Goal: Information Seeking & Learning: Learn about a topic

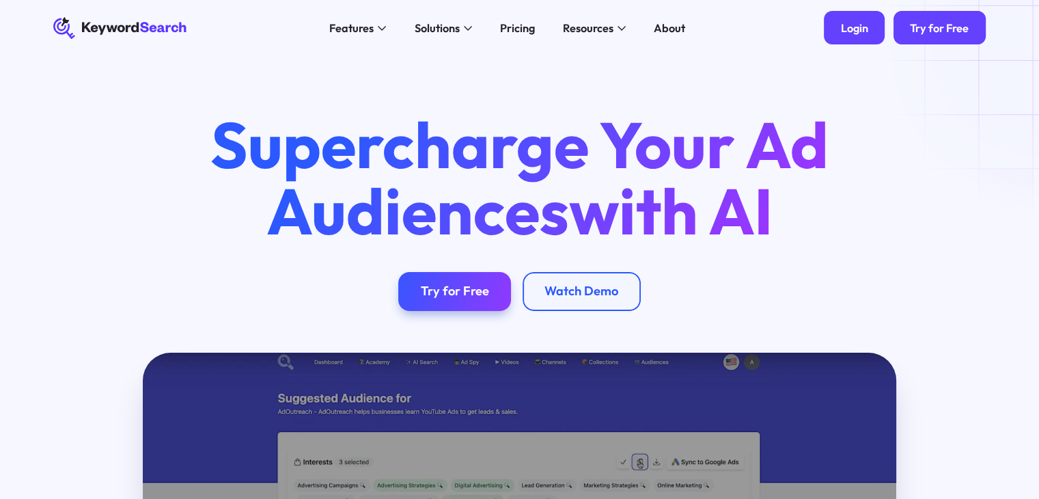
click at [854, 34] on div "Login" at bounding box center [854, 28] width 27 height 14
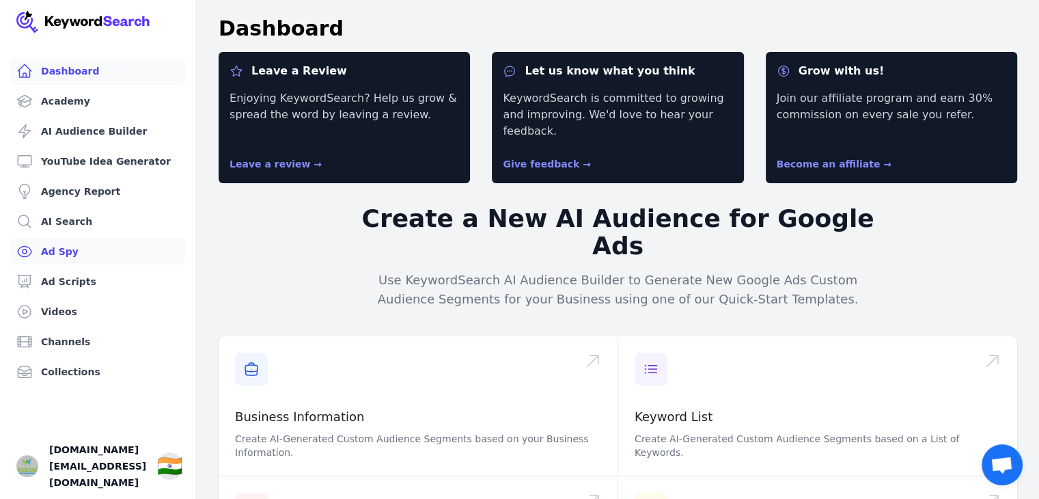
click at [69, 283] on link "Ad Scripts" at bounding box center [98, 281] width 174 height 27
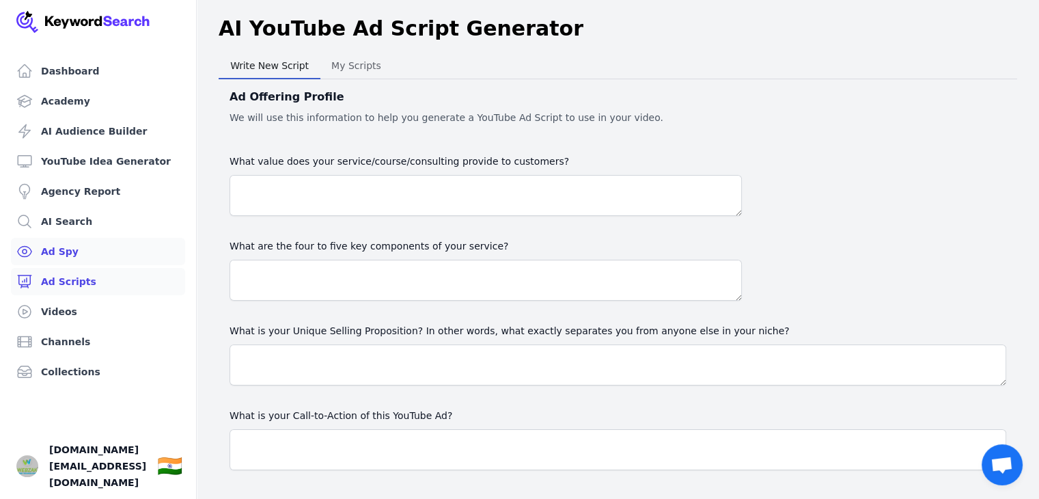
click at [66, 250] on link "Ad Spy" at bounding box center [98, 251] width 174 height 27
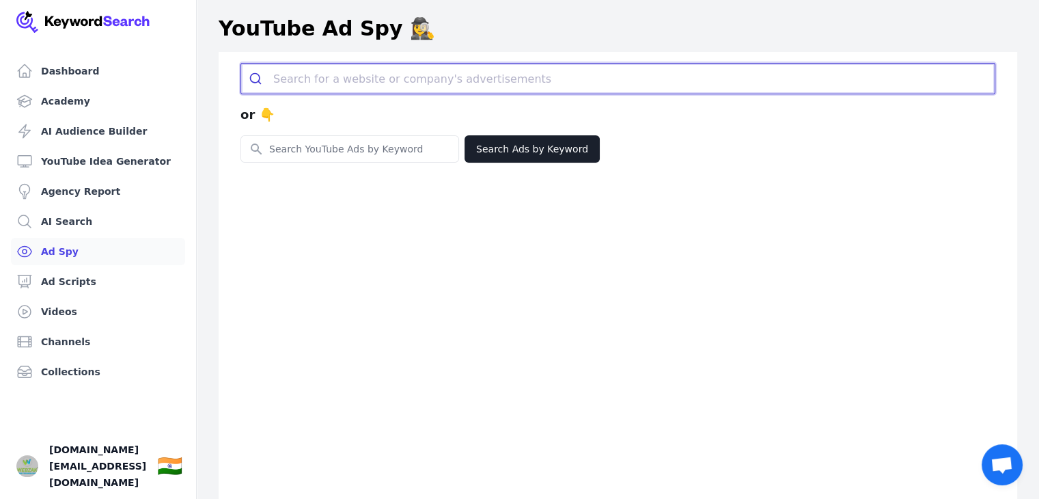
click at [365, 72] on input "search" at bounding box center [633, 79] width 721 height 30
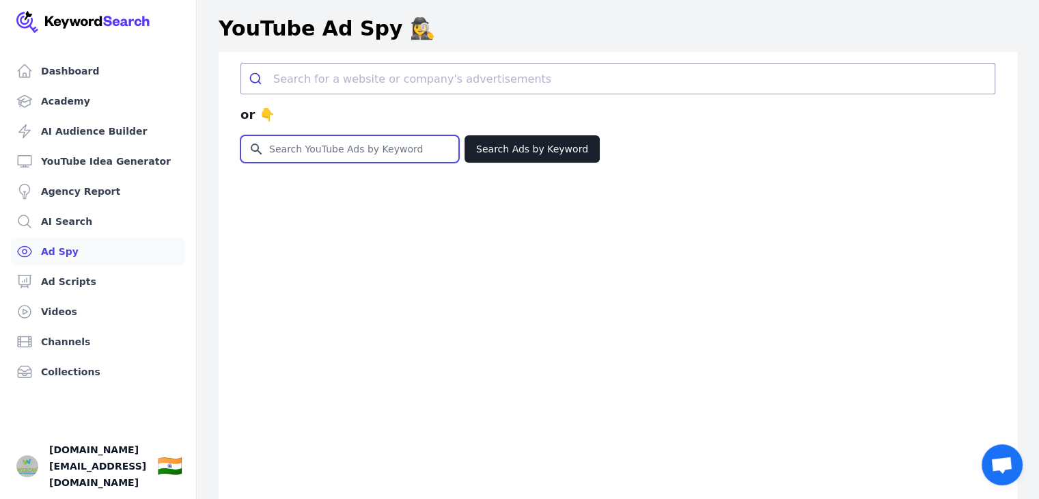
click at [315, 148] on input "Search for YouTube Keywords" at bounding box center [349, 149] width 217 height 26
click at [346, 146] on input "Search for YouTube Keywords" at bounding box center [349, 149] width 217 height 26
type input "car insurance"
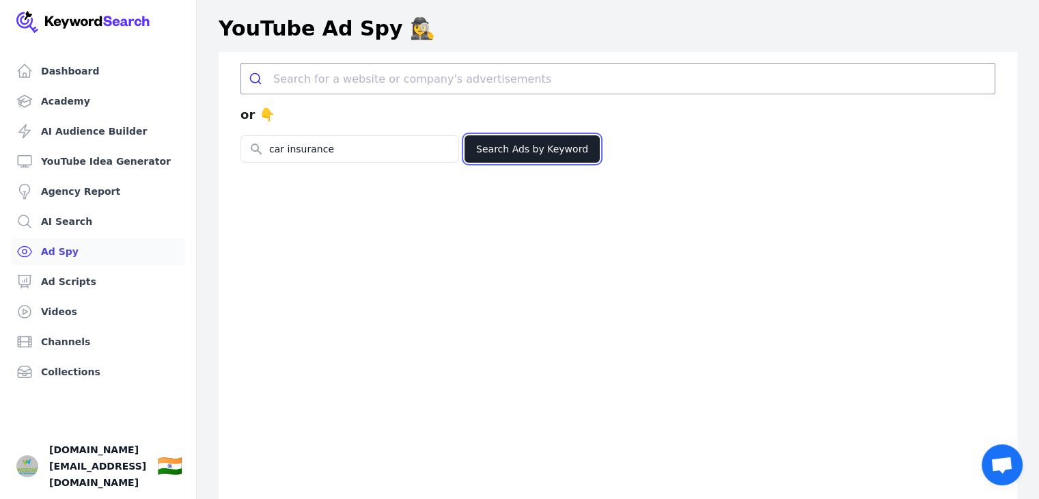
click at [536, 145] on button "Search Ads by Keyword" at bounding box center [531, 148] width 135 height 27
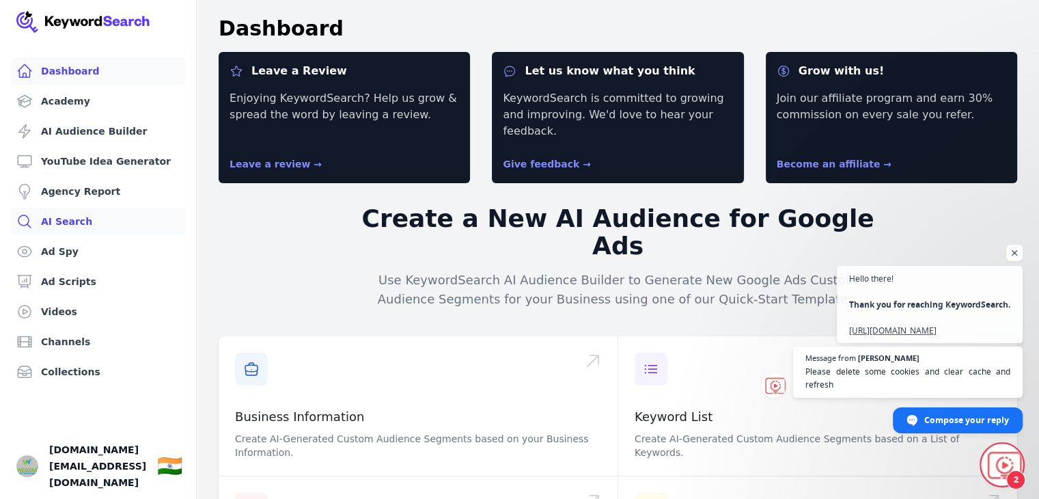
click at [79, 222] on link "AI Search" at bounding box center [98, 221] width 174 height 27
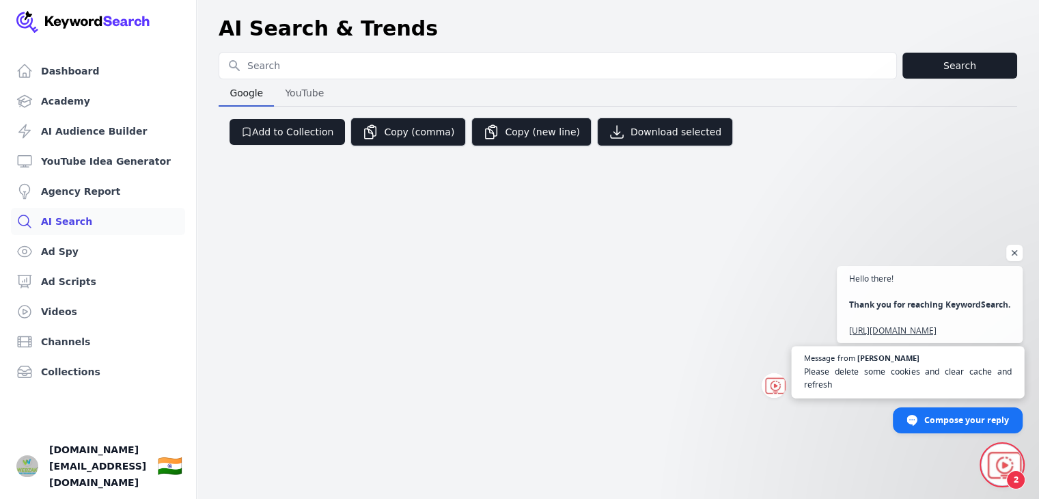
click at [888, 367] on span "Please delete some cookies and clear cache and refresh" at bounding box center [908, 378] width 208 height 27
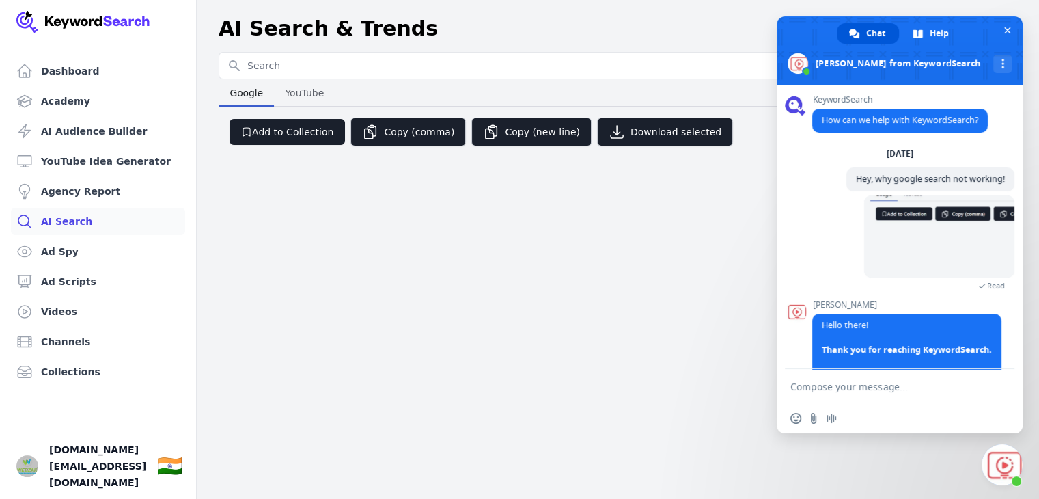
scroll to position [91, 0]
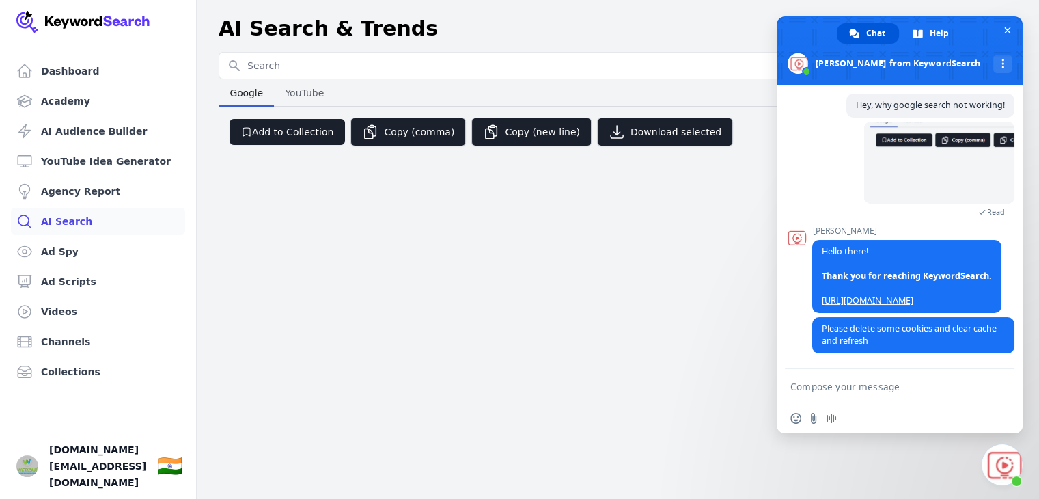
click at [860, 390] on textarea "Compose your message..." at bounding box center [884, 386] width 188 height 12
type textarea "new login"
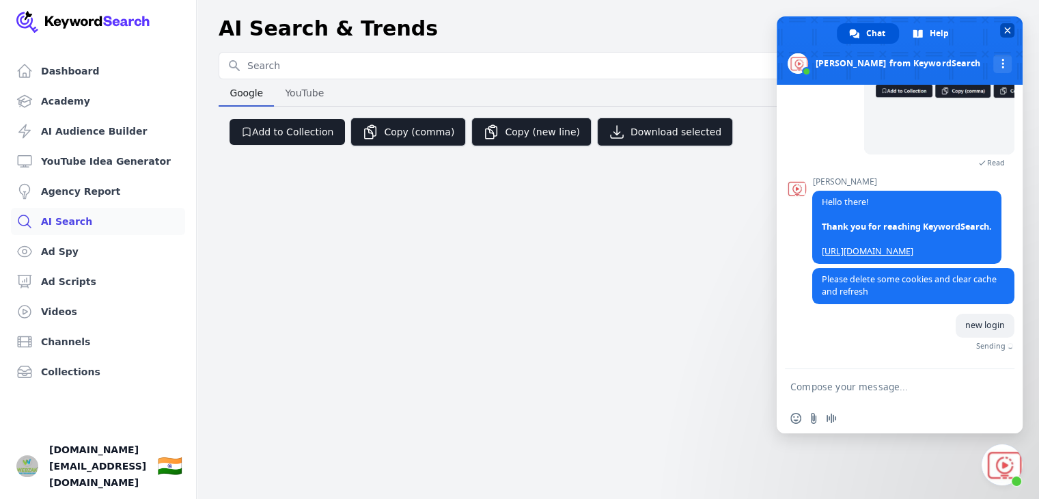
click at [1006, 23] on span "Close chat" at bounding box center [1007, 30] width 14 height 14
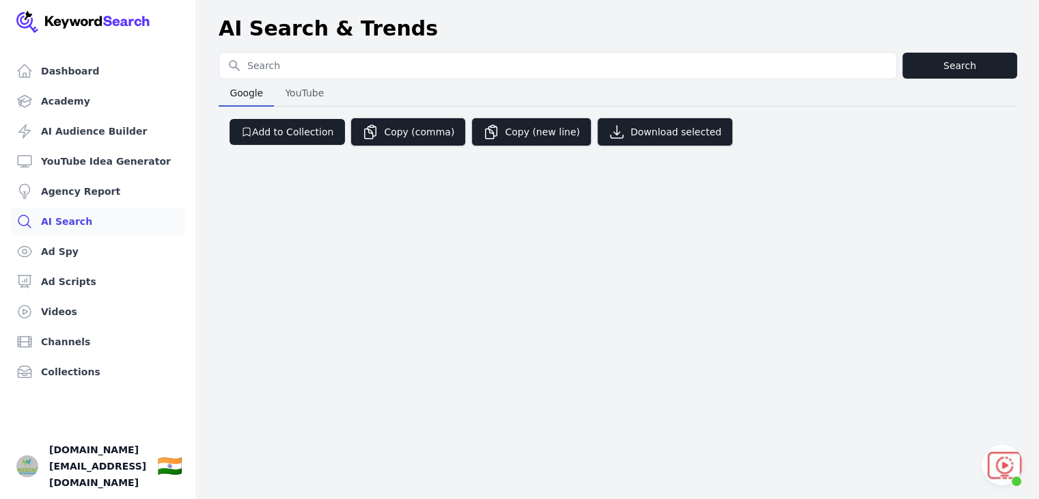
scroll to position [126, 0]
click at [60, 250] on link "Ad Spy" at bounding box center [98, 251] width 174 height 27
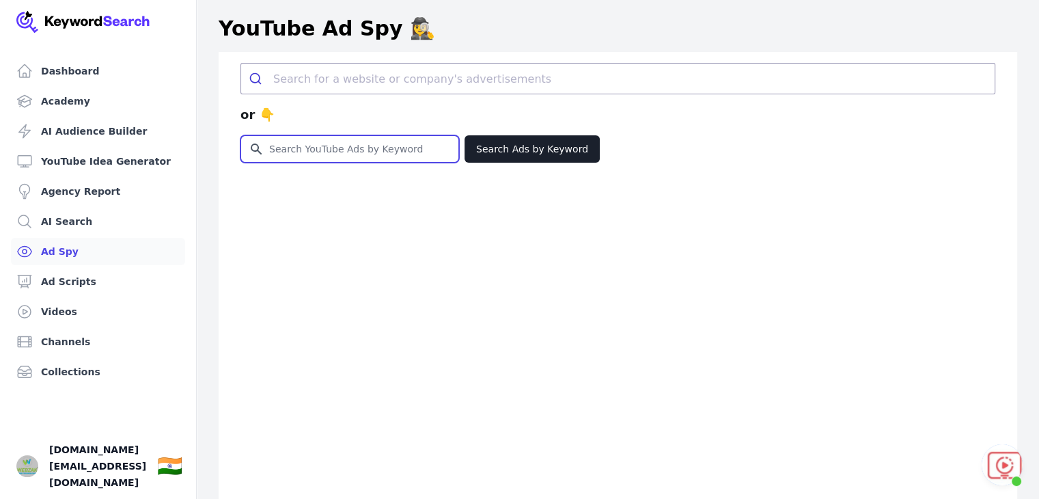
click at [295, 145] on input "Search for YouTube Keywords" at bounding box center [349, 149] width 217 height 26
type input "car insurance"
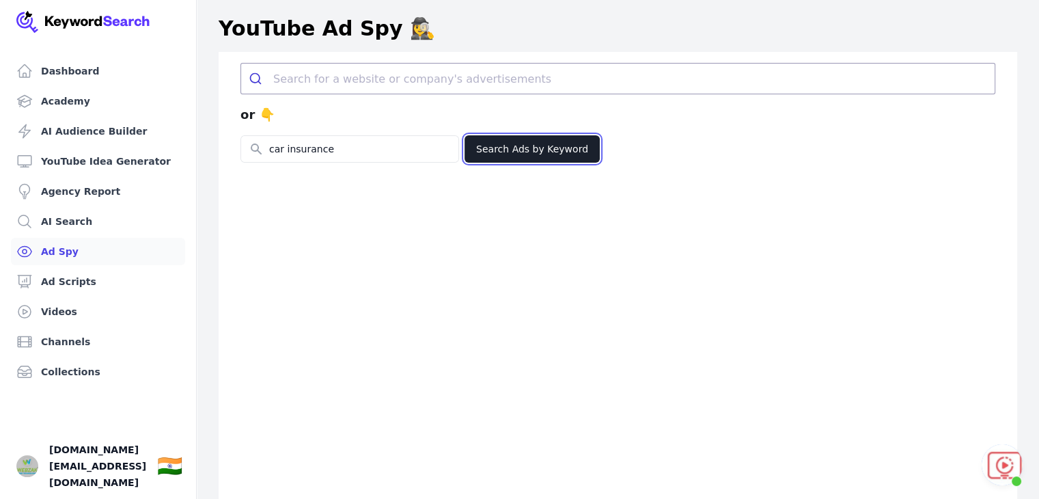
click at [532, 144] on button "Search Ads by Keyword" at bounding box center [531, 148] width 135 height 27
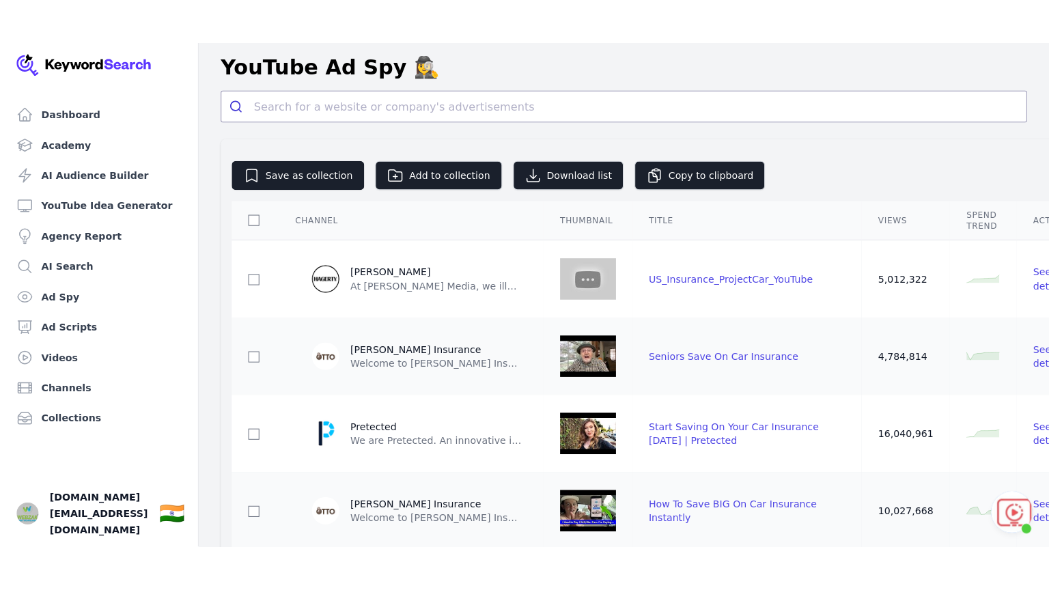
scroll to position [22, 0]
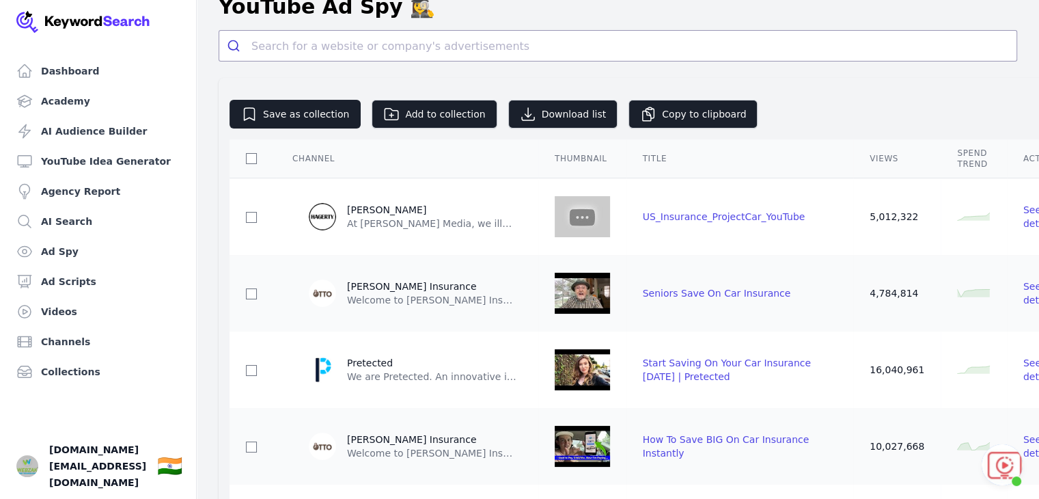
drag, startPoint x: 839, startPoint y: 94, endPoint x: 839, endPoint y: 124, distance: 30.7
click at [596, 221] on img at bounding box center [581, 216] width 55 height 55
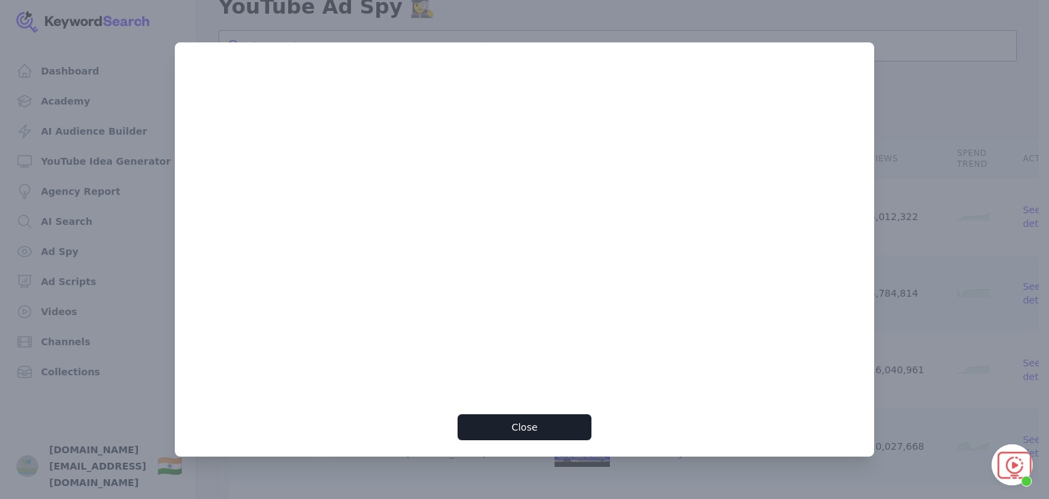
click at [907, 74] on div at bounding box center [524, 249] width 1049 height 499
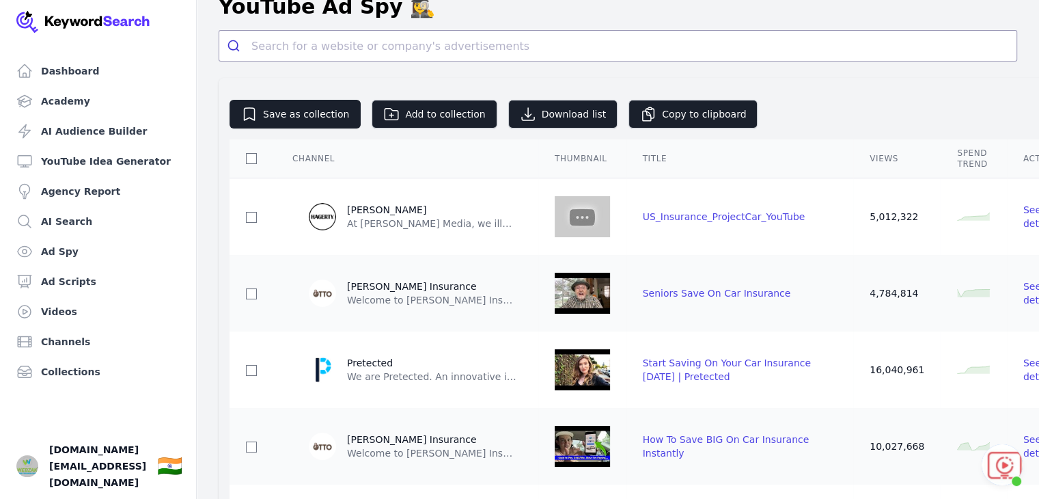
click at [574, 290] on img at bounding box center [581, 293] width 55 height 55
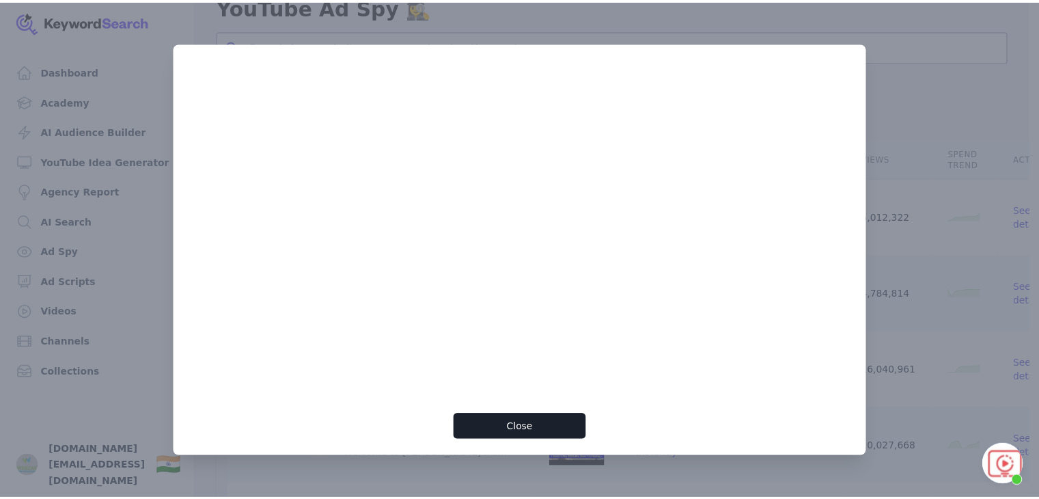
scroll to position [126, 0]
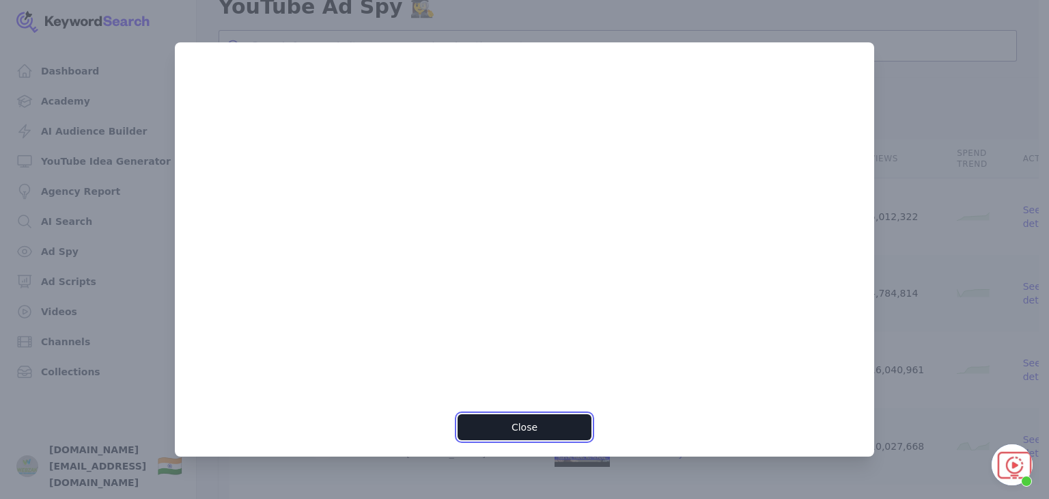
click at [551, 429] on button "Close" at bounding box center [524, 427] width 133 height 26
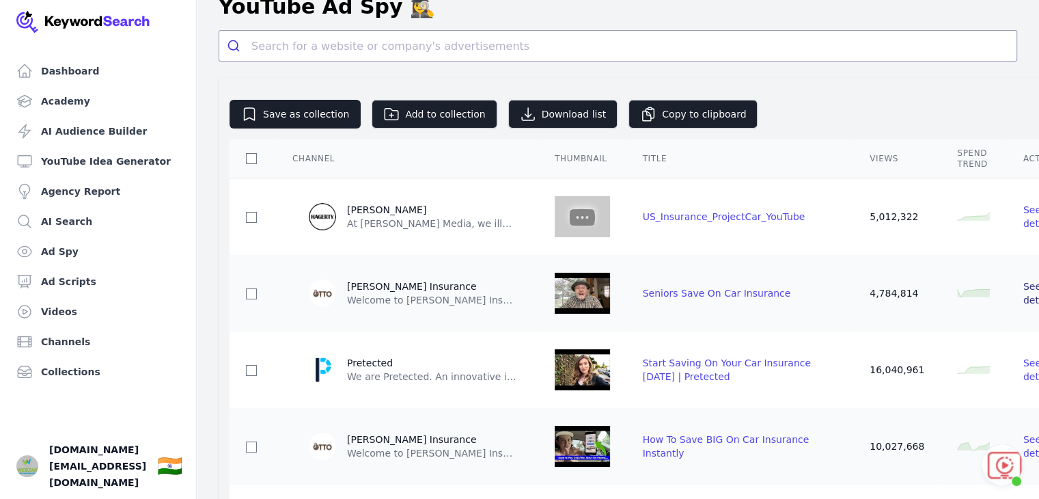
click at [1023, 298] on span "See details" at bounding box center [1039, 293] width 32 height 25
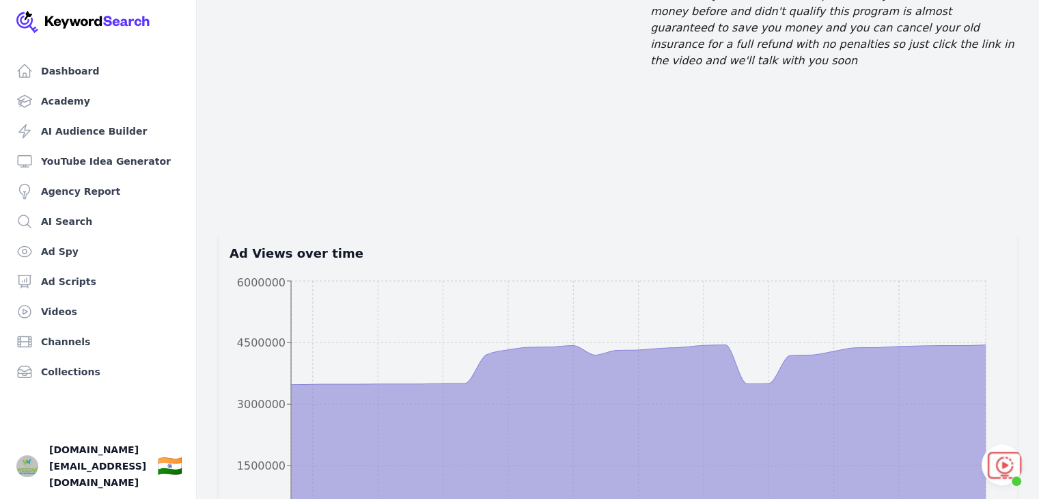
drag, startPoint x: 791, startPoint y: 317, endPoint x: 788, endPoint y: 358, distance: 41.1
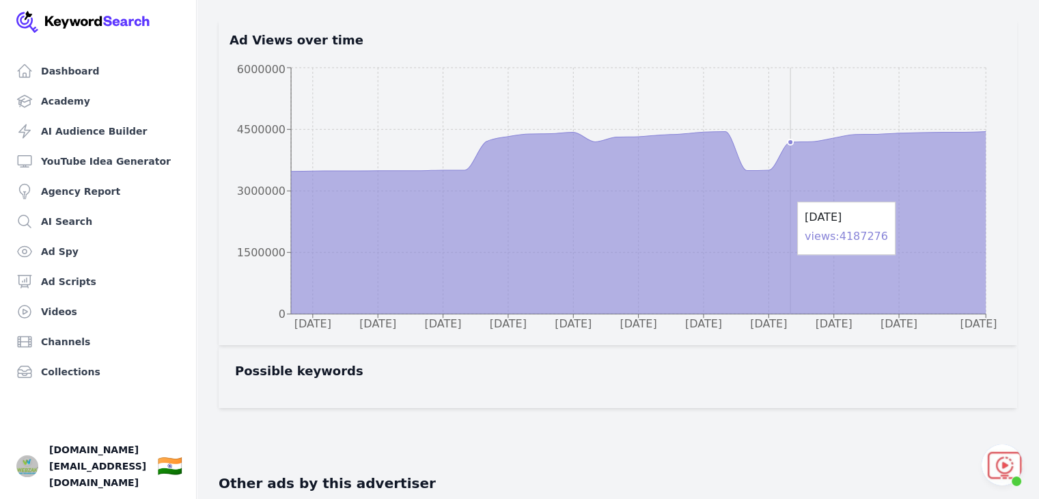
drag, startPoint x: 791, startPoint y: 228, endPoint x: 780, endPoint y: 388, distance: 160.2
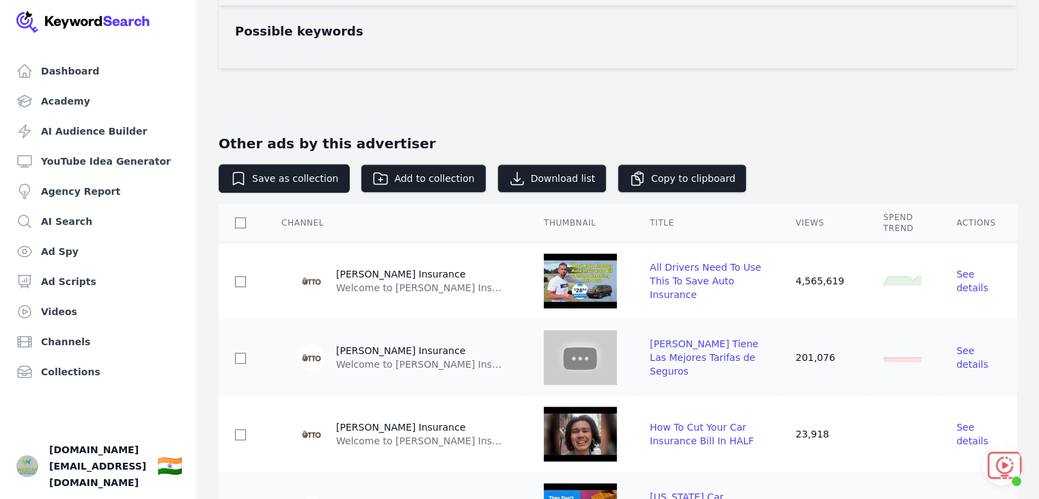
click at [601, 290] on img at bounding box center [580, 280] width 73 height 55
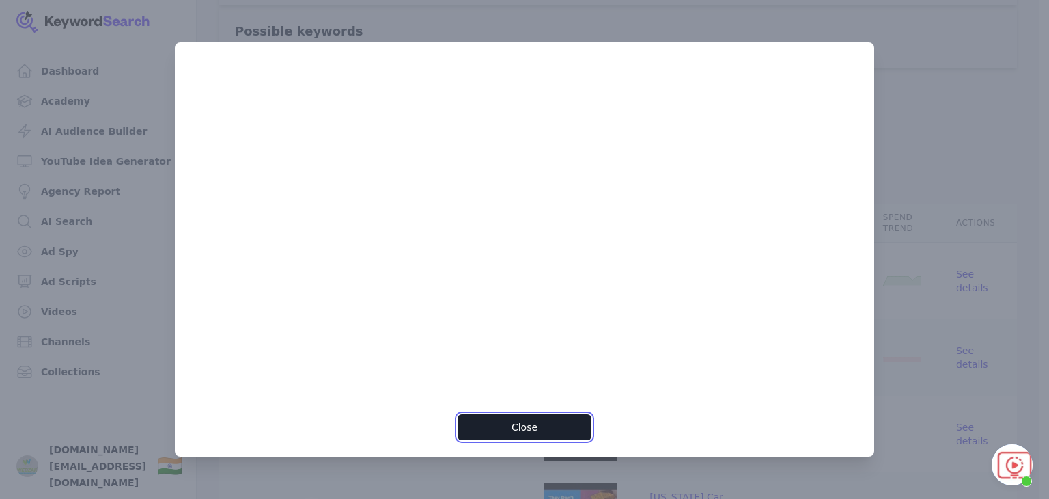
click at [508, 428] on button "Close" at bounding box center [524, 427] width 133 height 26
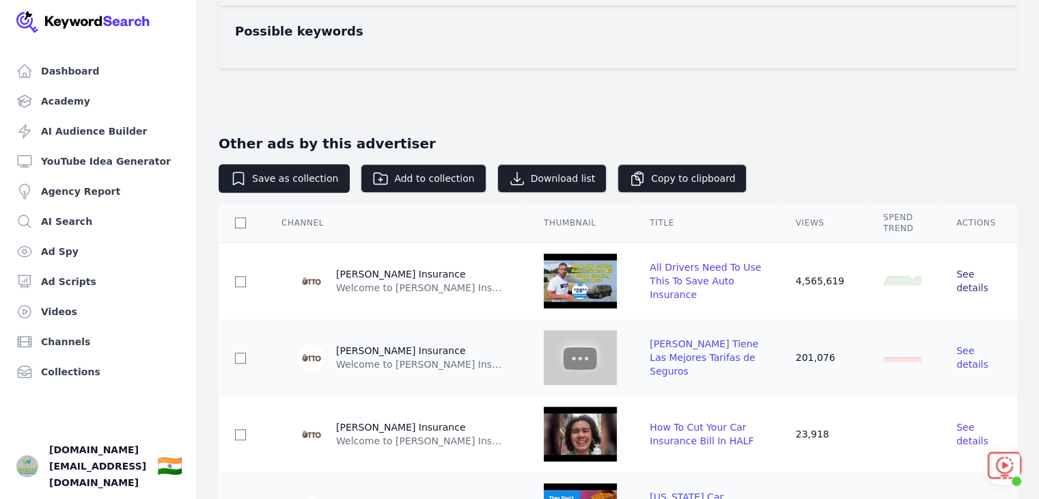
click at [972, 282] on span "See details" at bounding box center [972, 280] width 32 height 25
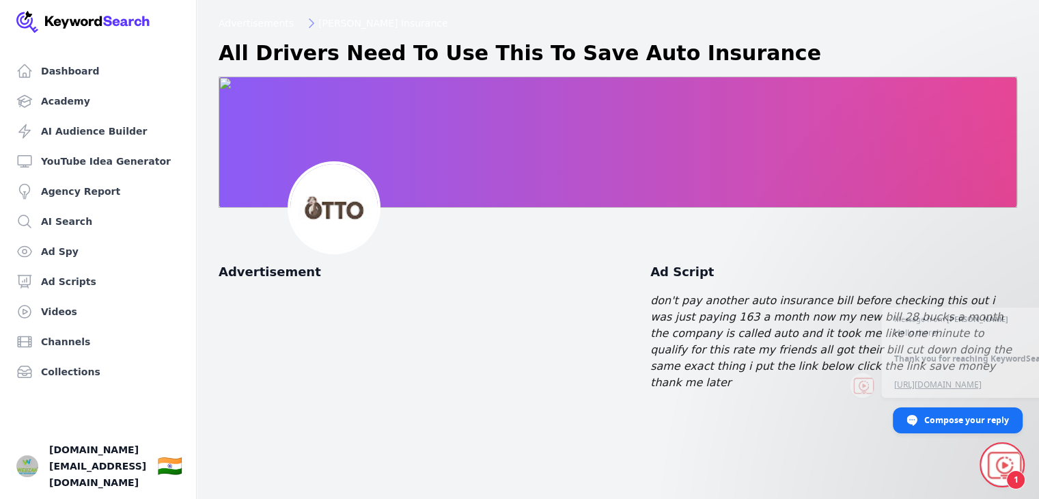
scroll to position [141, 0]
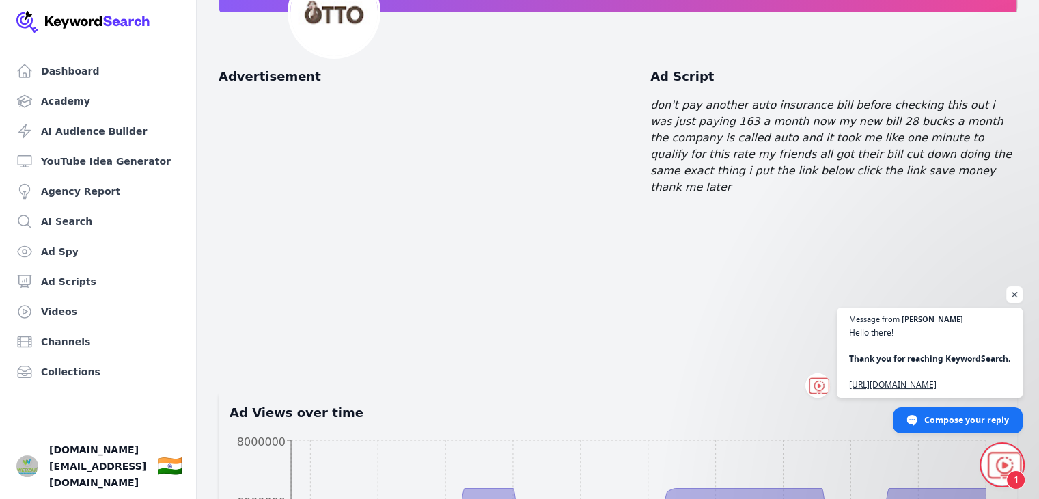
drag, startPoint x: 741, startPoint y: 250, endPoint x: 728, endPoint y: 347, distance: 97.8
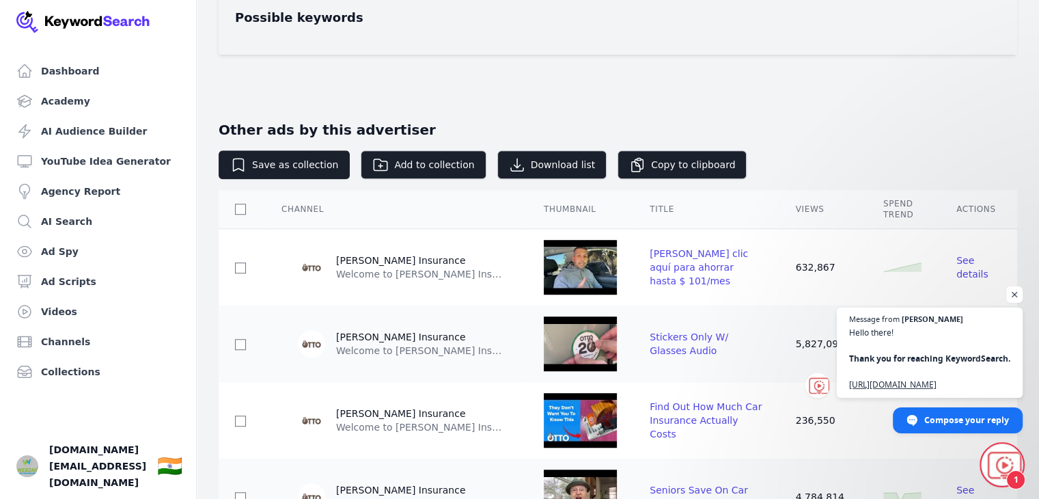
drag, startPoint x: 722, startPoint y: 262, endPoint x: 694, endPoint y: 370, distance: 112.0
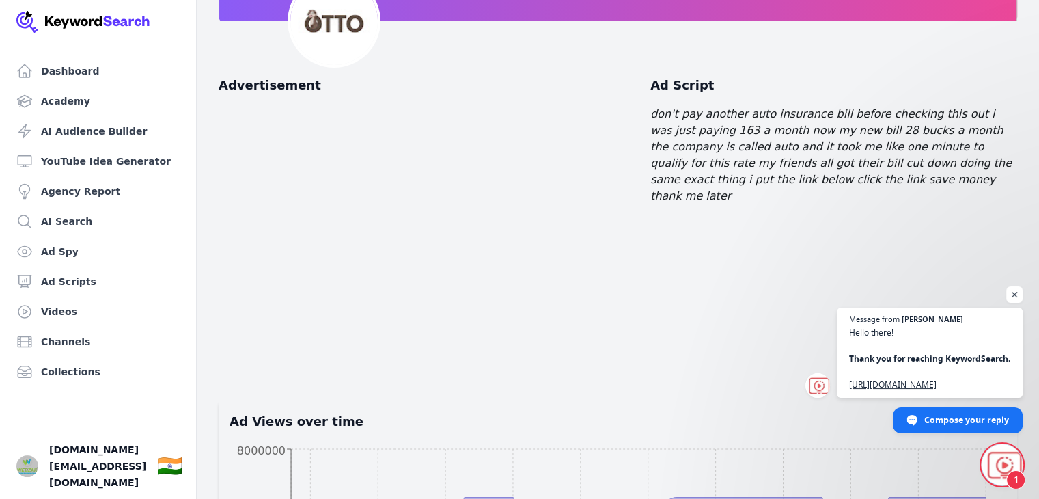
scroll to position [16, 0]
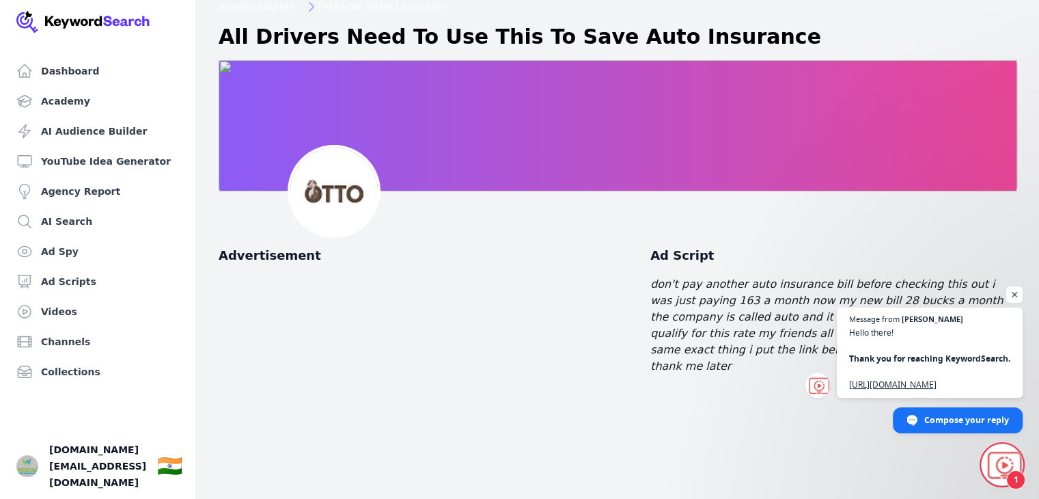
drag, startPoint x: 666, startPoint y: 170, endPoint x: 655, endPoint y: 104, distance: 67.1
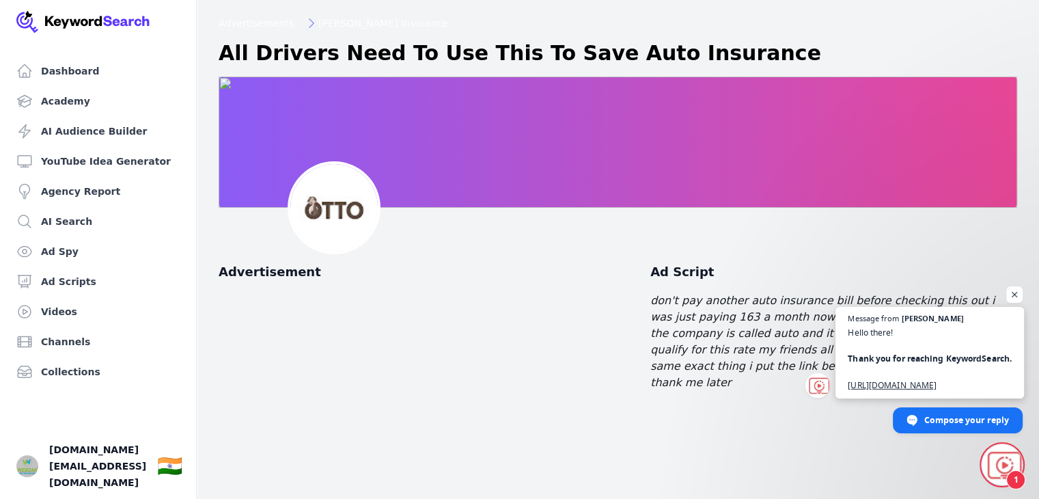
click at [914, 358] on span "Hello there! Thank you for reaching KeywordSearch. https://www.youtube.com/watc…" at bounding box center [929, 358] width 164 height 66
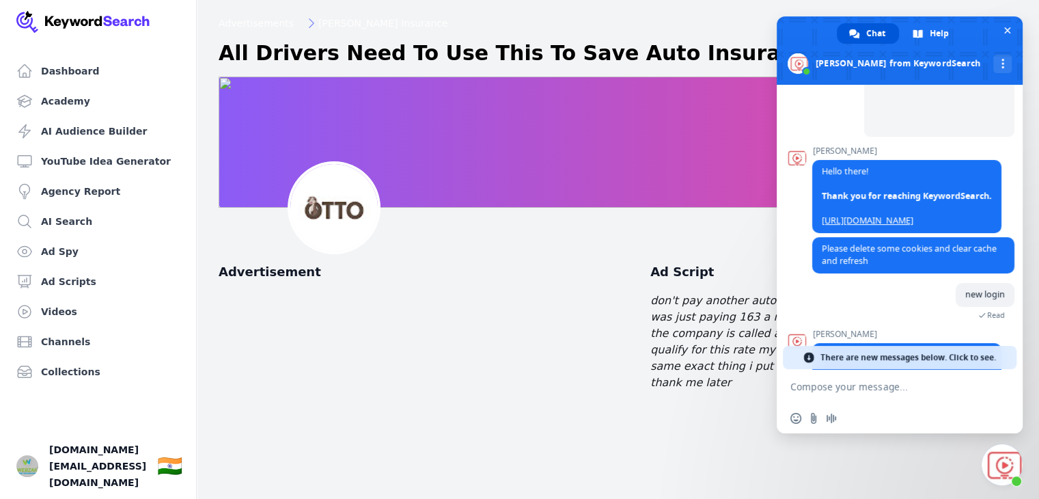
scroll to position [259, 0]
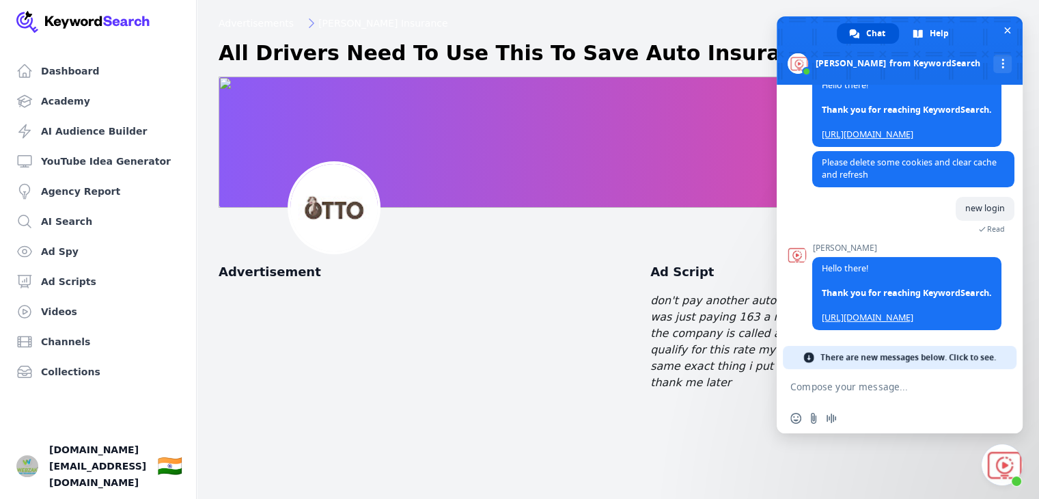
click at [868, 387] on textarea "Compose your message..." at bounding box center [884, 386] width 188 height 12
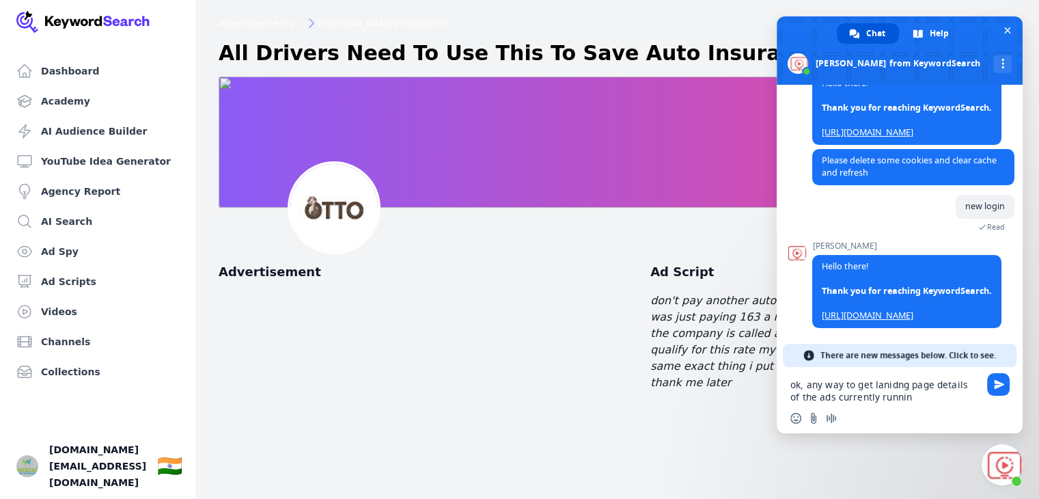
type textarea "ok, any way to get lanidng page details of the ads currently running"
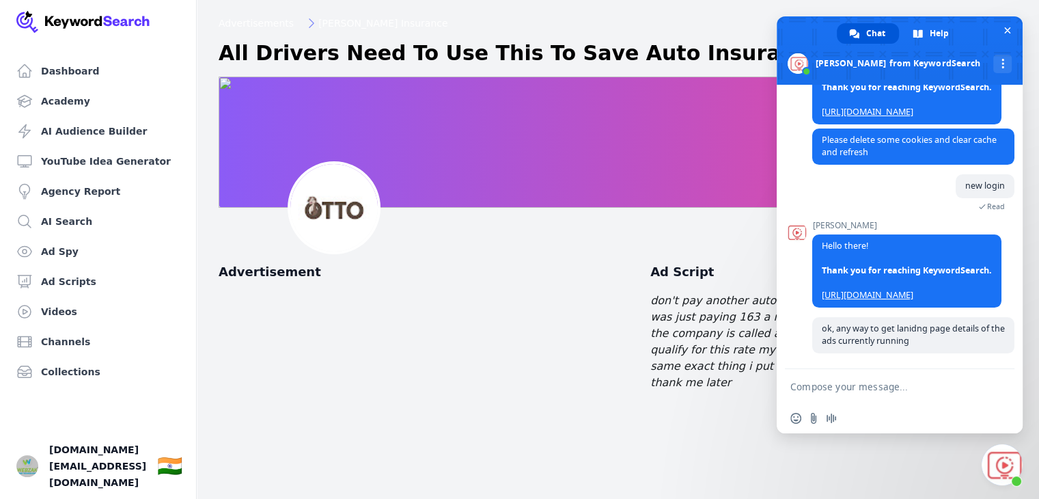
scroll to position [284, 0]
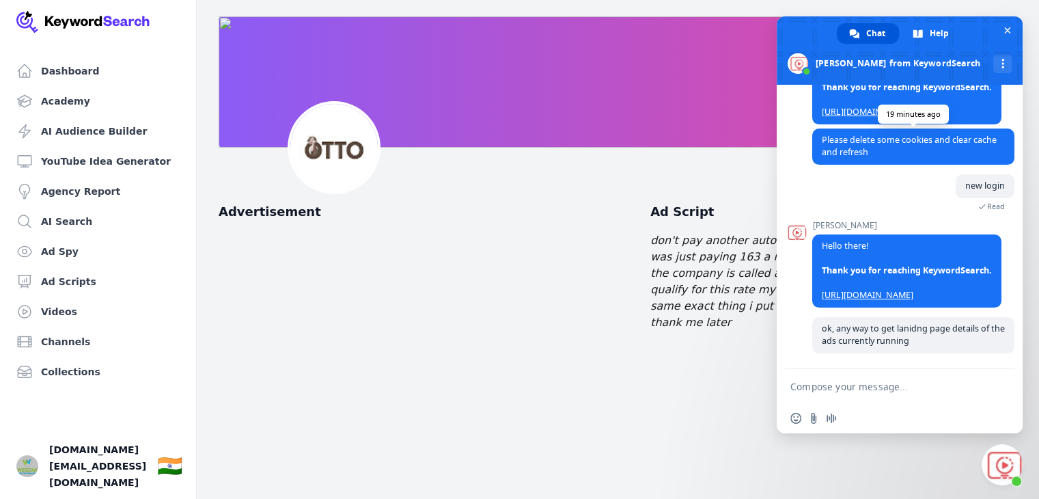
drag, startPoint x: 693, startPoint y: 308, endPoint x: 959, endPoint y: 139, distance: 315.0
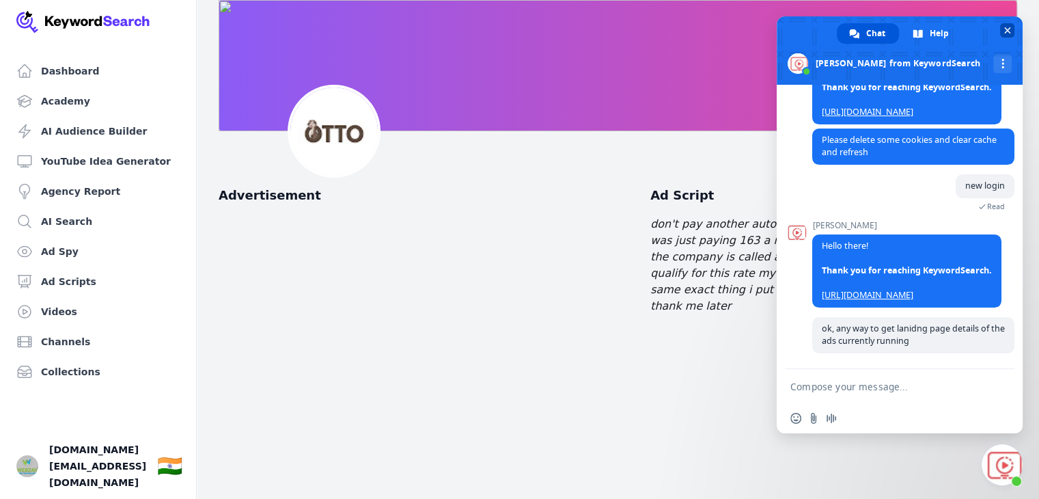
click at [1006, 33] on span "Close chat" at bounding box center [1007, 30] width 7 height 7
